Goal: Transaction & Acquisition: Purchase product/service

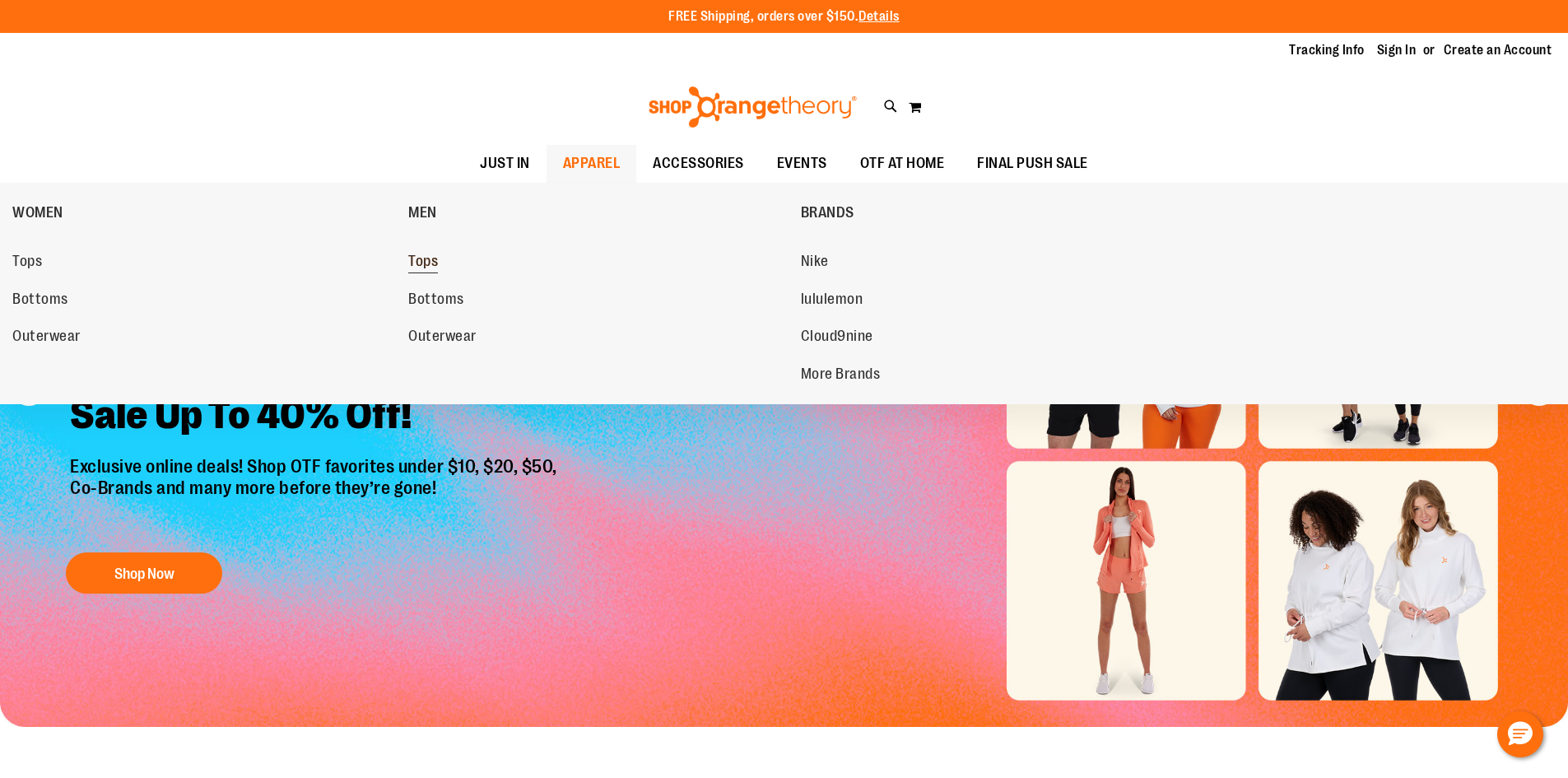
click at [416, 268] on span "Tops" at bounding box center [422, 262] width 29 height 20
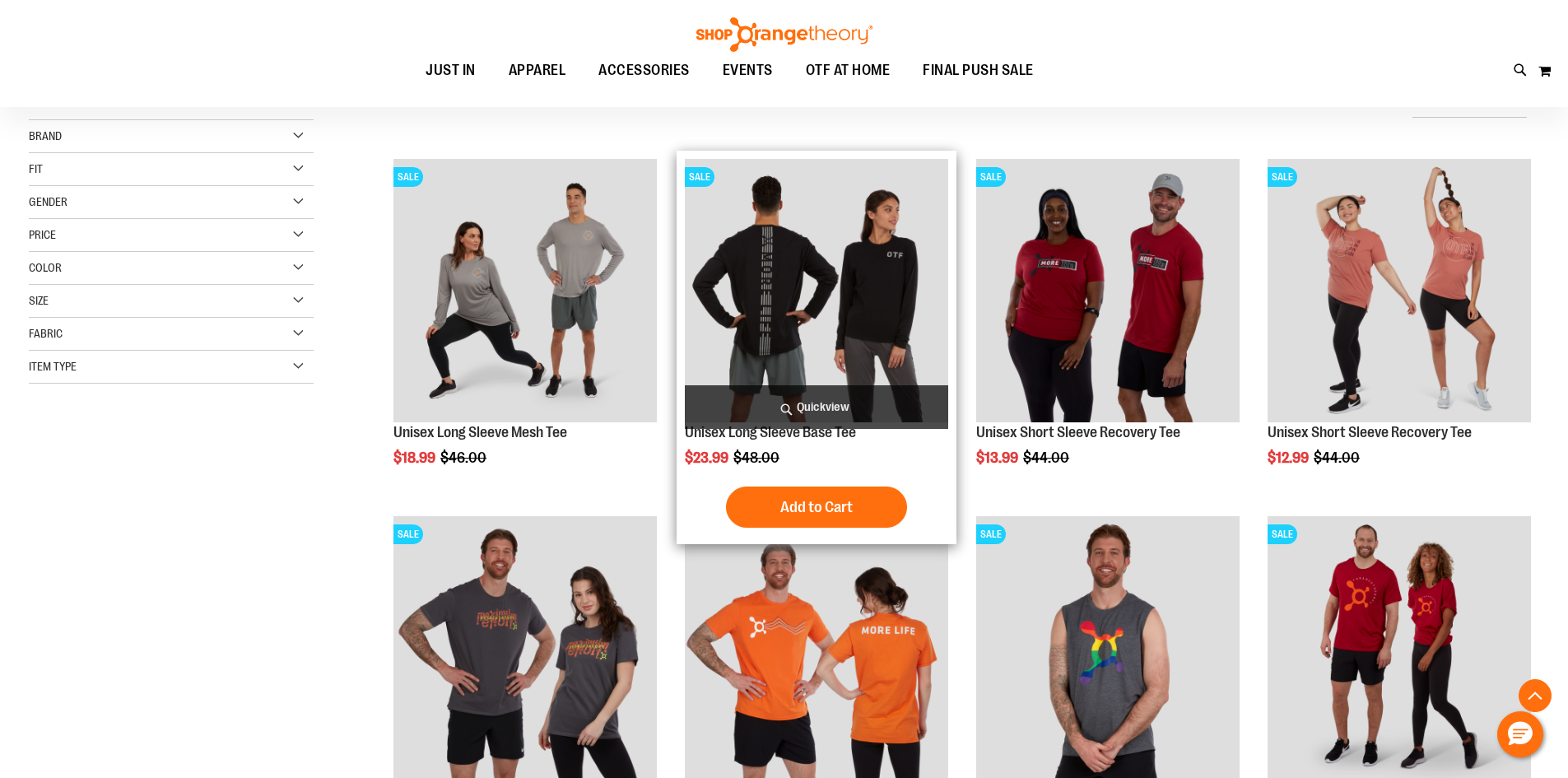
scroll to position [410, 0]
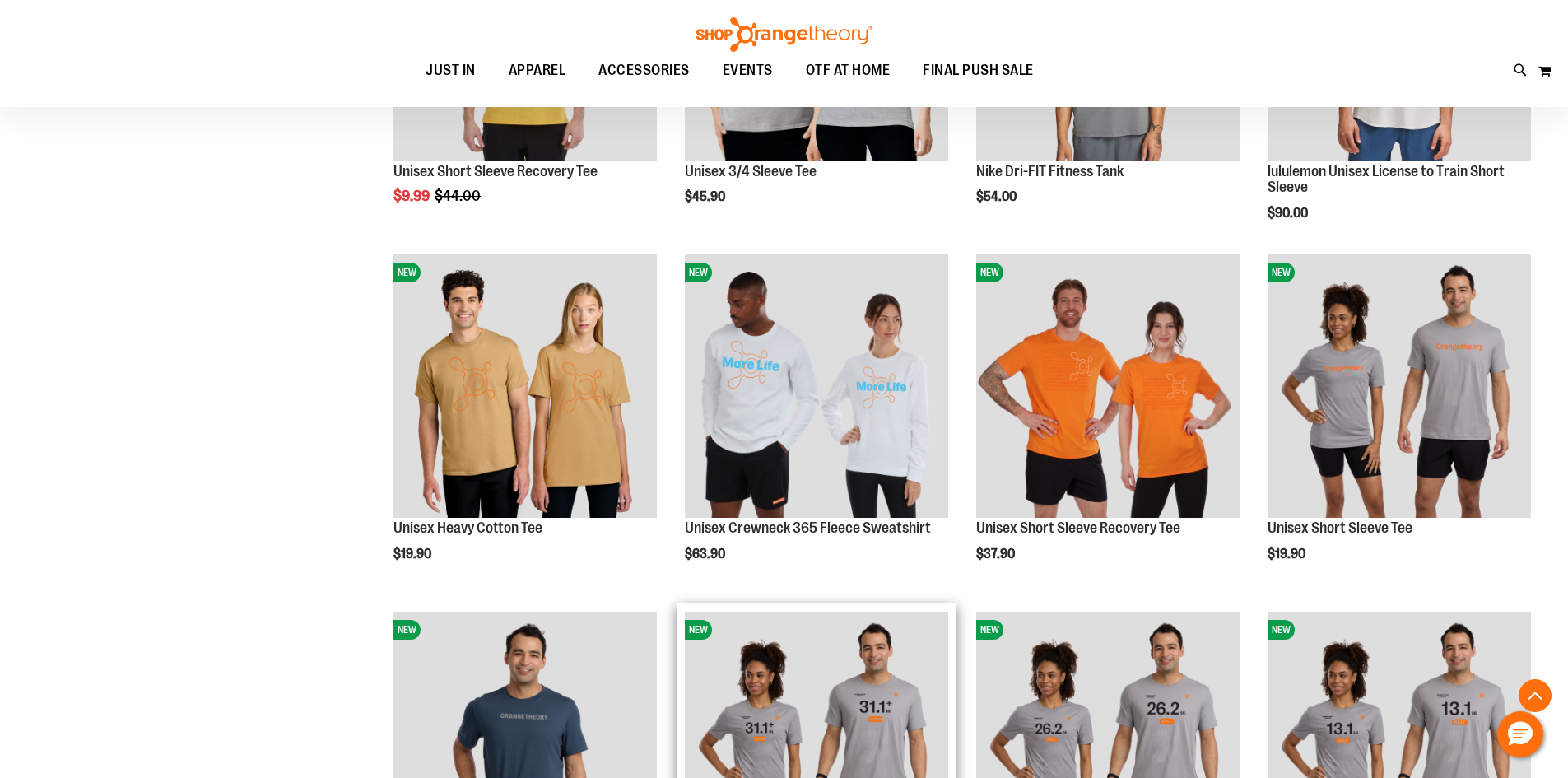
scroll to position [1563, 0]
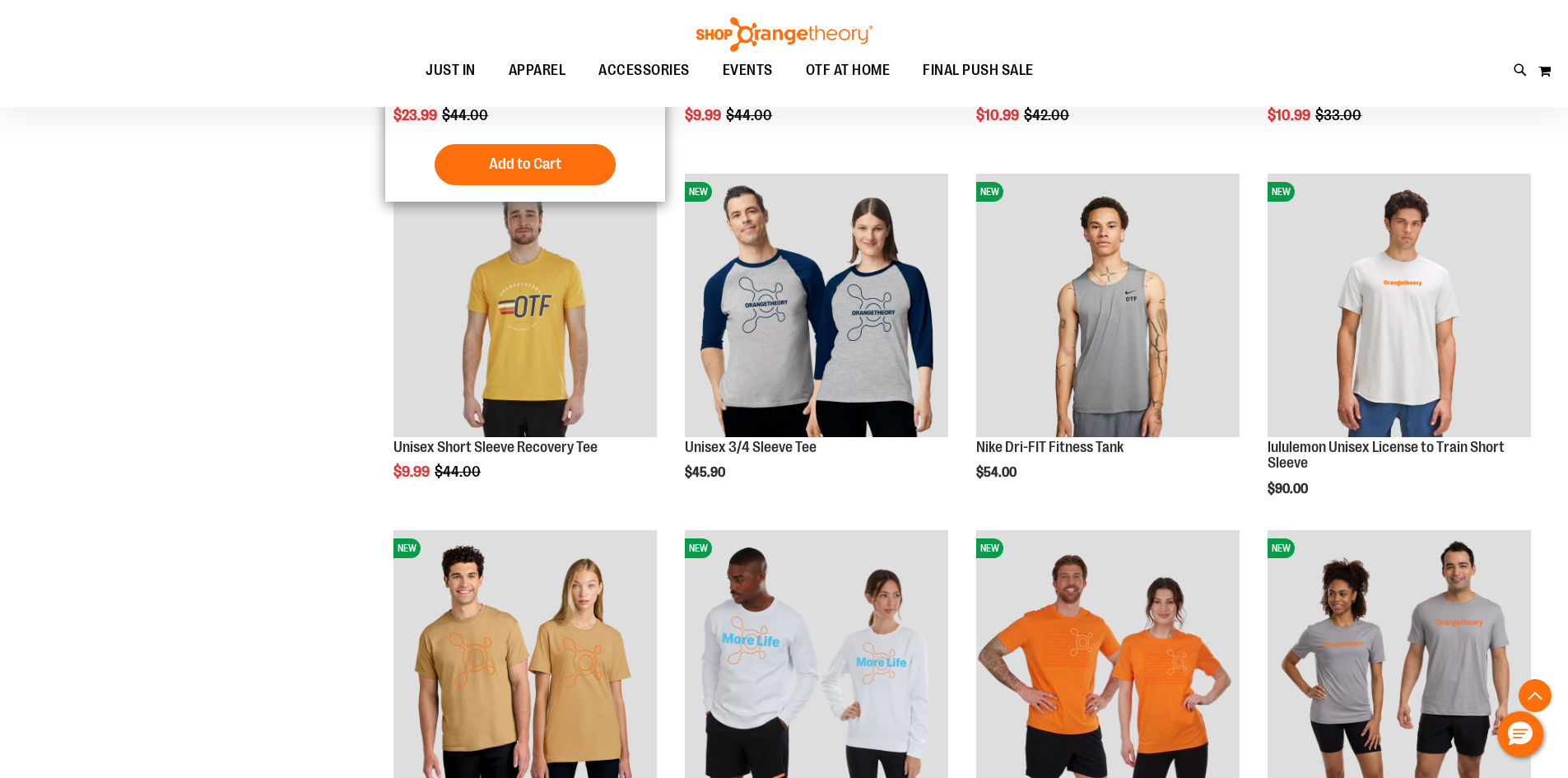
scroll to position [722, 0]
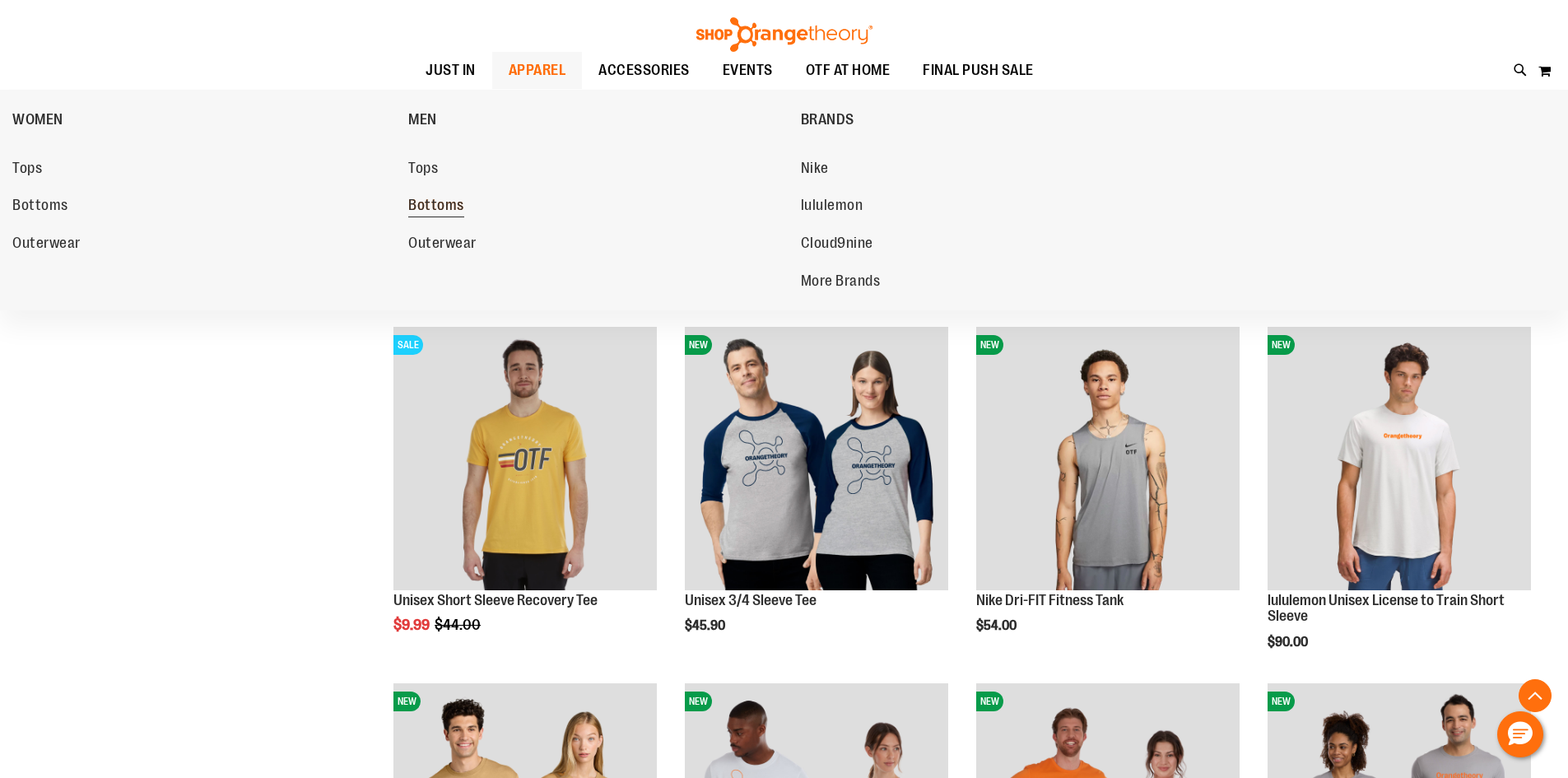
click at [437, 203] on span "Bottoms" at bounding box center [436, 207] width 56 height 20
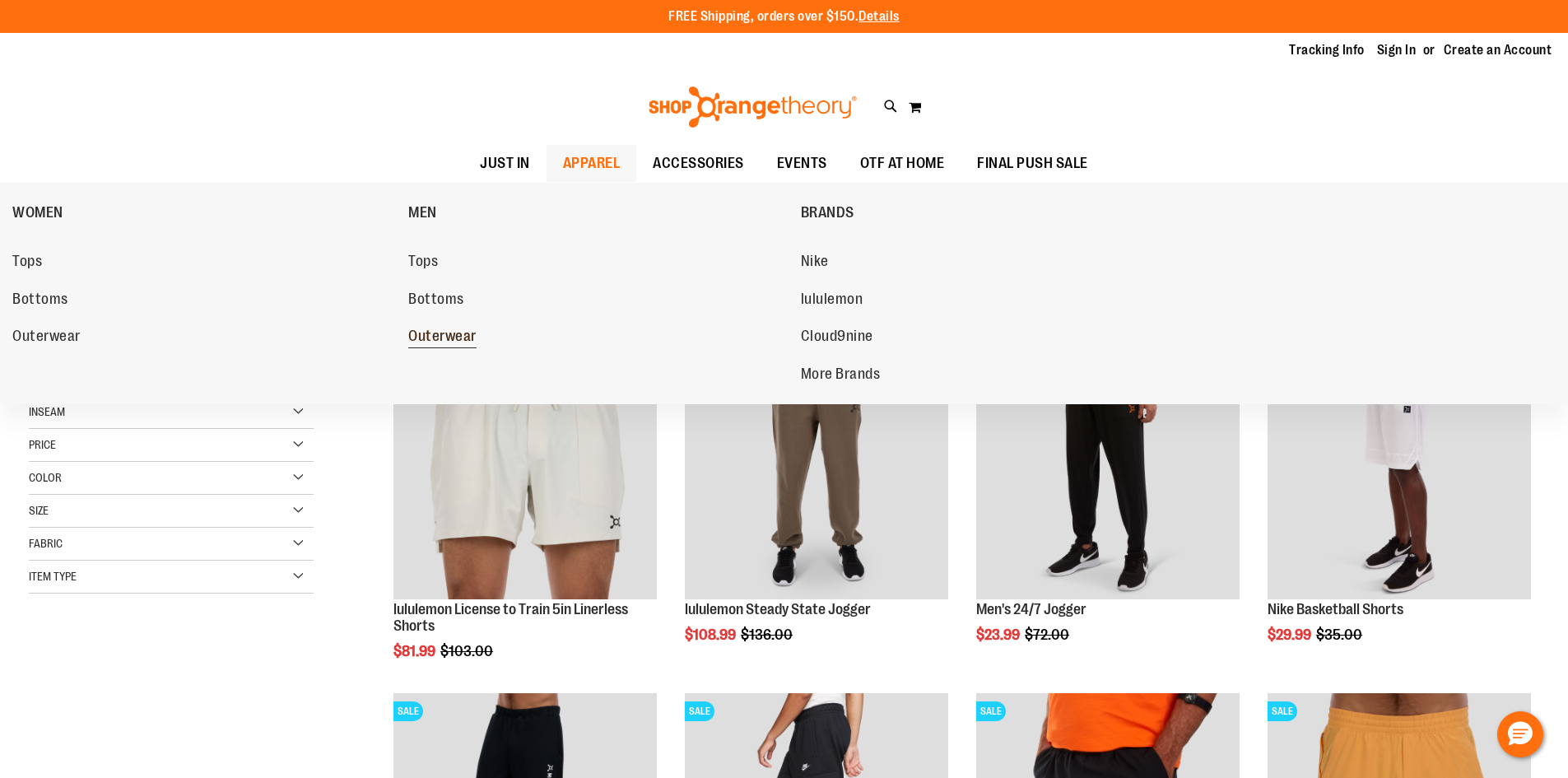
click at [432, 346] on span "Outerwear" at bounding box center [442, 337] width 68 height 20
click at [448, 325] on link "Outerwear" at bounding box center [596, 336] width 375 height 29
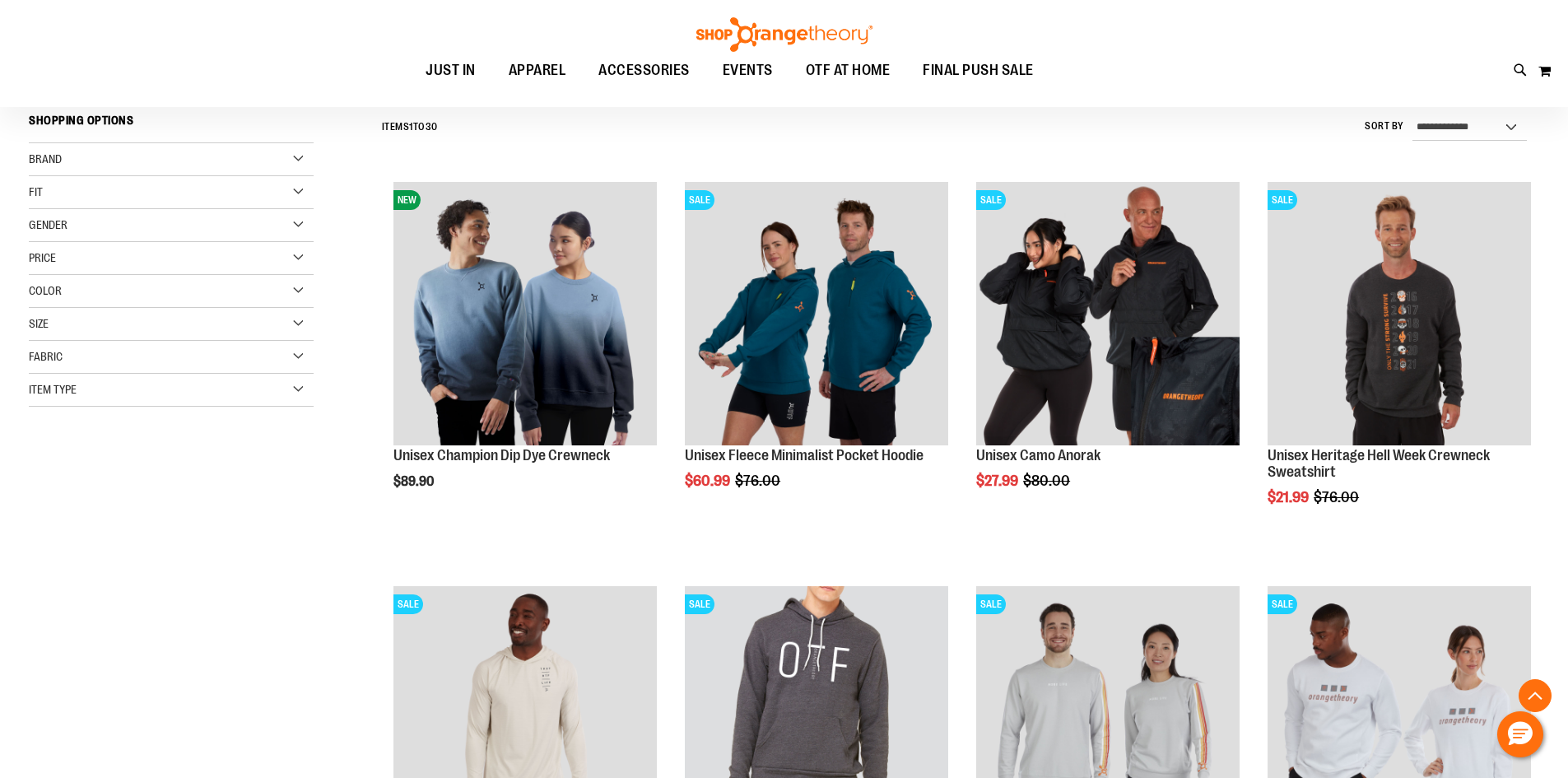
scroll to position [410, 0]
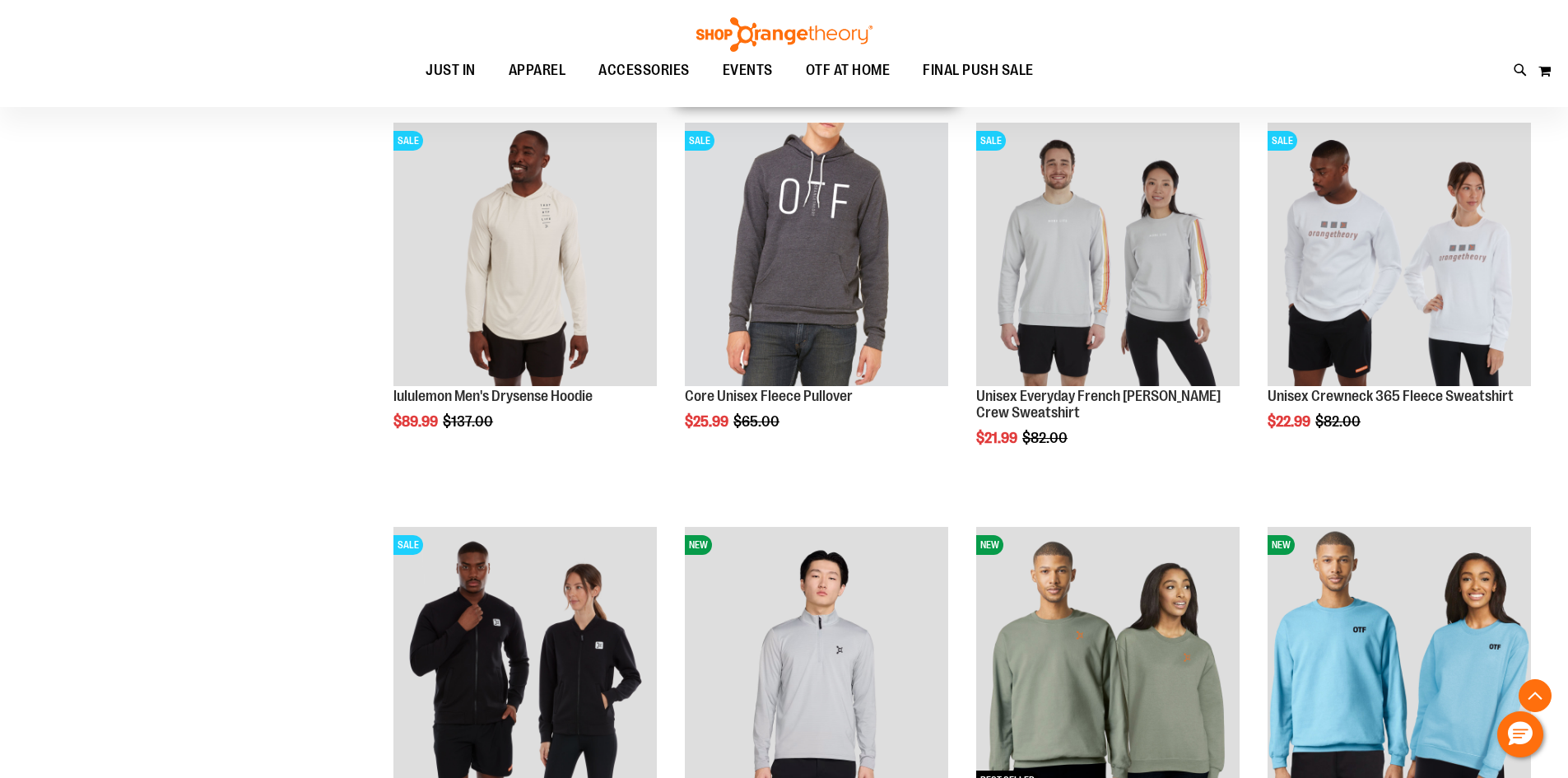
scroll to position [205, 0]
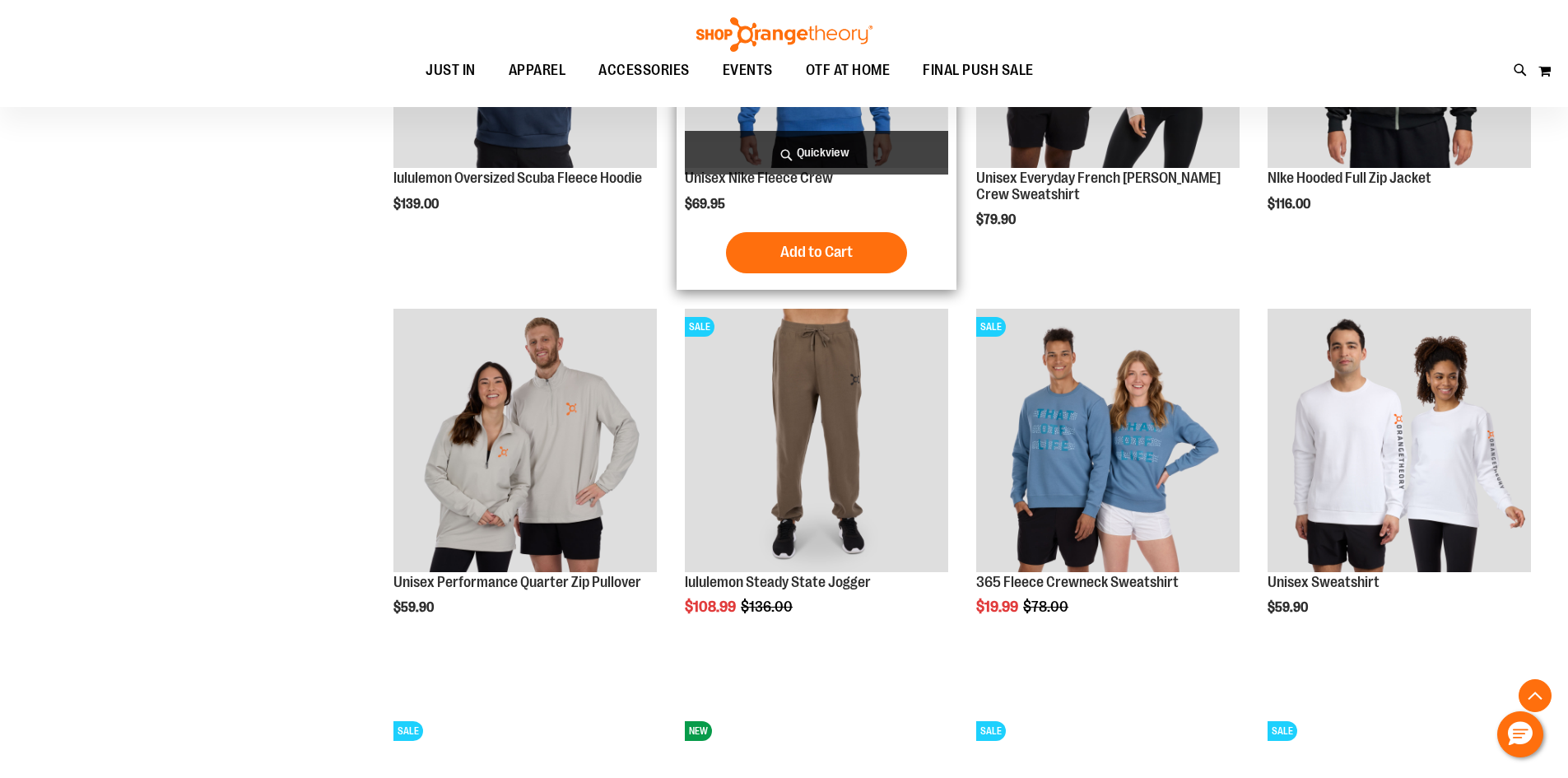
scroll to position [1645, 0]
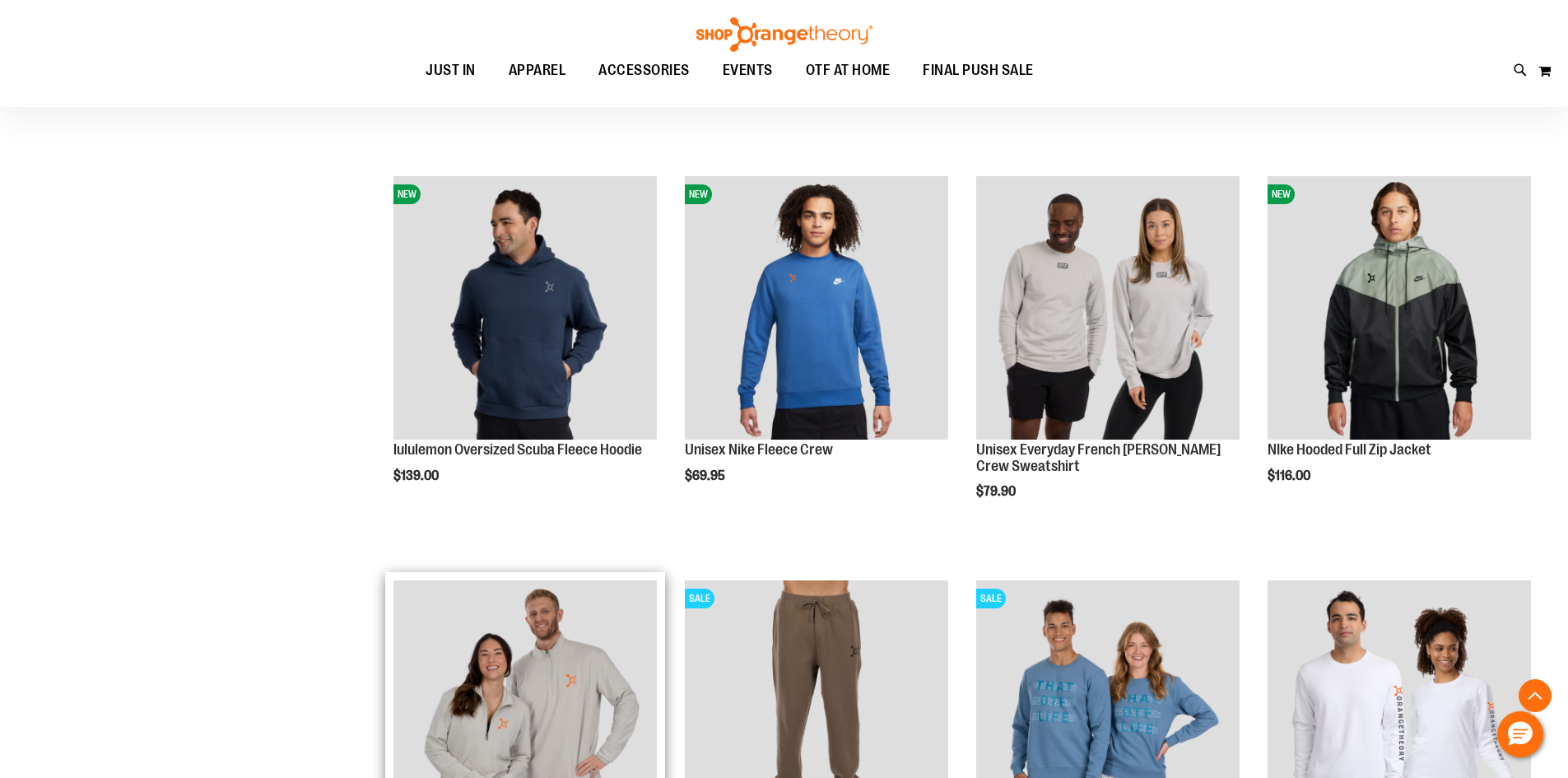
scroll to position [1315, 0]
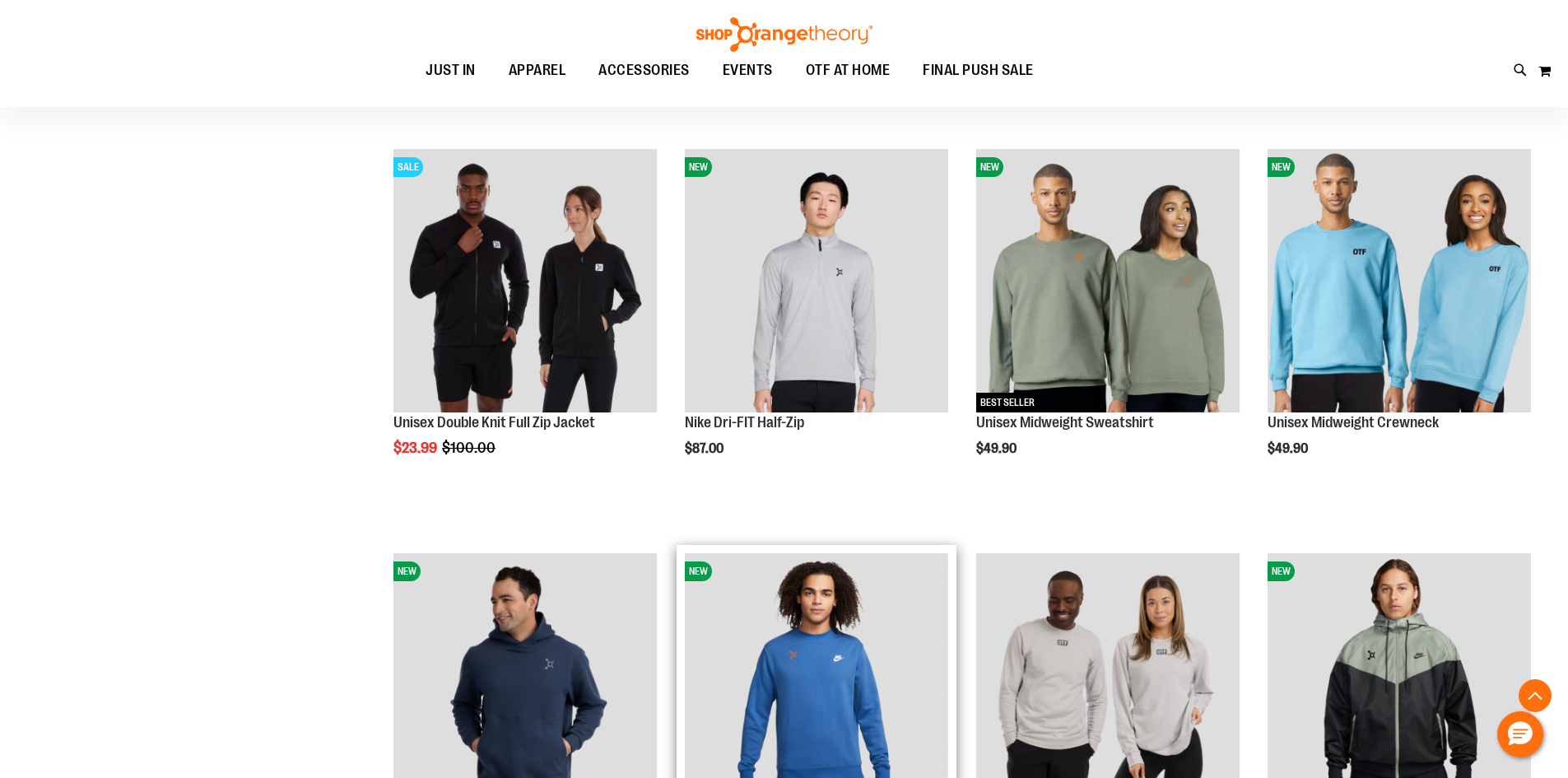
scroll to position [987, 0]
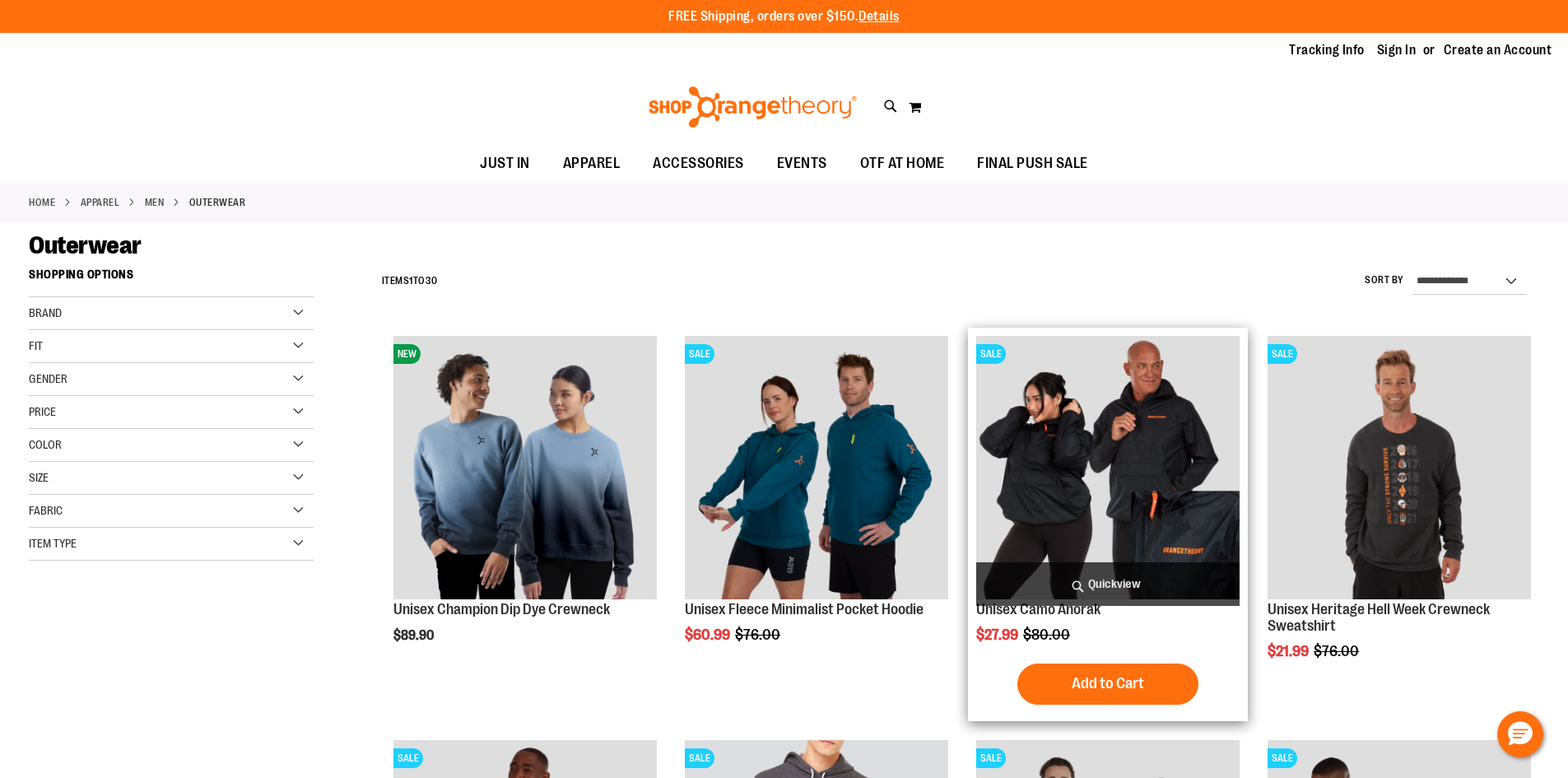
click at [1123, 579] on span "Quickview" at bounding box center [1107, 584] width 263 height 44
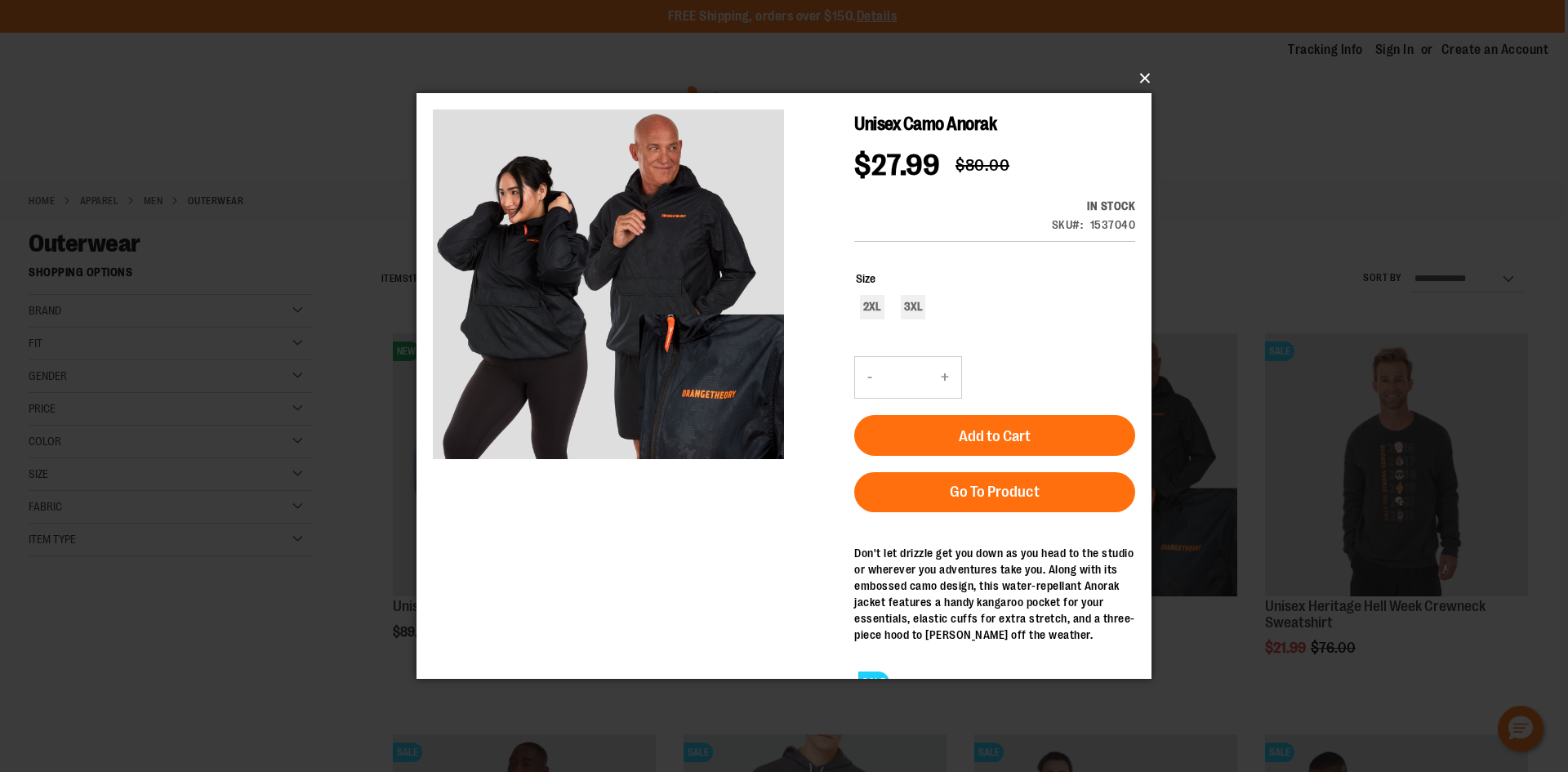
click at [1136, 85] on button "×" at bounding box center [789, 78] width 736 height 36
